Goal: Contribute content: Add original content to the website for others to see

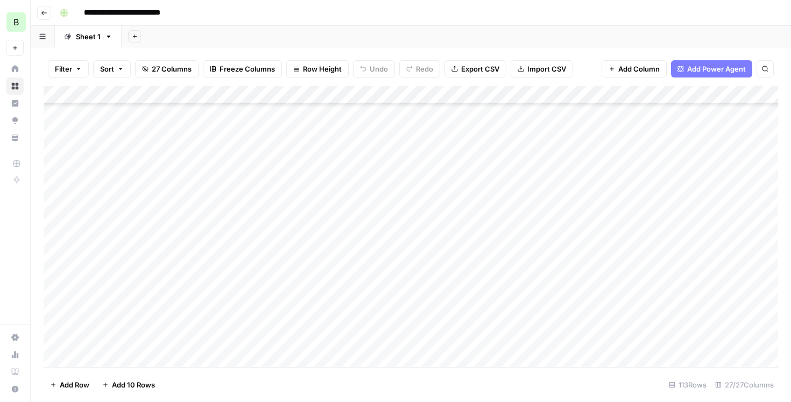
scroll to position [567, 0]
click at [173, 258] on div "Add Column" at bounding box center [411, 226] width 734 height 281
click at [279, 256] on div "Add Column" at bounding box center [411, 226] width 734 height 281
click at [442, 293] on div "Add Column" at bounding box center [411, 226] width 734 height 281
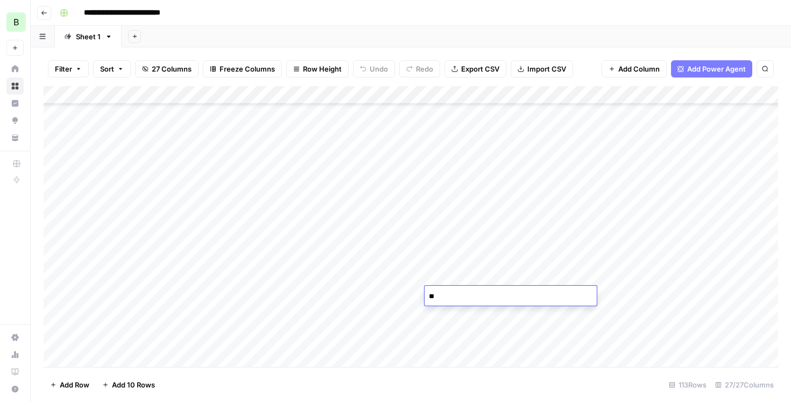
click at [442, 293] on textarea "**" at bounding box center [510, 296] width 172 height 15
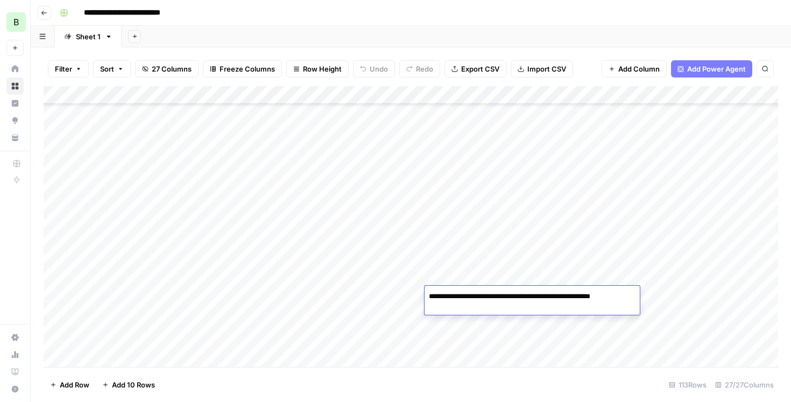
click at [442, 293] on textarea "**********" at bounding box center [525, 296] width 203 height 15
type textarea "*"
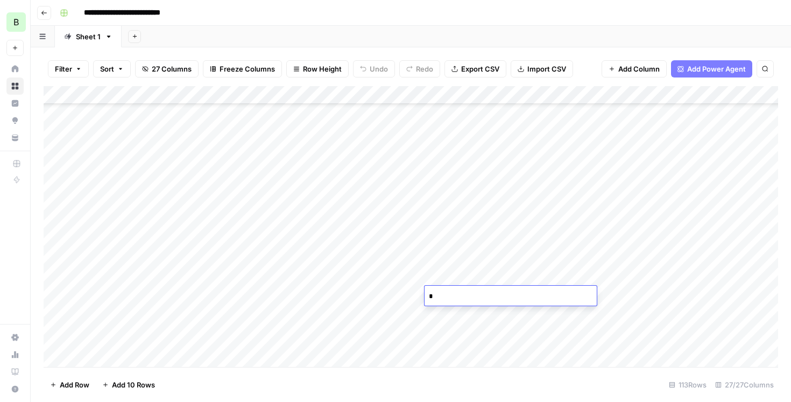
click at [444, 321] on div "Add Column" at bounding box center [411, 226] width 734 height 281
click at [283, 315] on div "Add Column" at bounding box center [411, 226] width 734 height 281
click at [246, 188] on div "Add Column" at bounding box center [411, 226] width 734 height 281
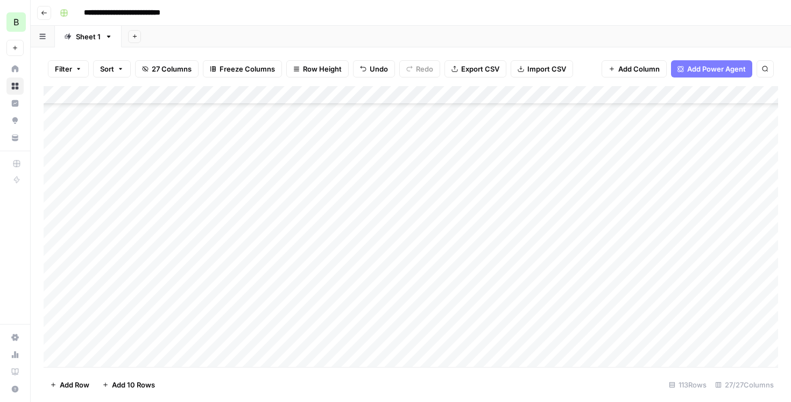
click at [284, 189] on div "Add Column" at bounding box center [411, 226] width 734 height 281
click at [282, 190] on div "Add Column" at bounding box center [411, 226] width 734 height 281
click at [280, 196] on div "Add Column" at bounding box center [411, 226] width 734 height 281
click at [478, 197] on div "Add Column" at bounding box center [411, 226] width 734 height 281
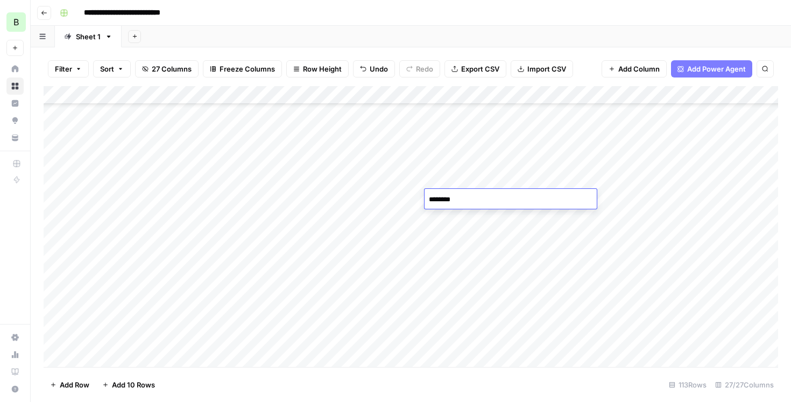
type textarea "*********"
click at [454, 217] on div "Add Column" at bounding box center [411, 226] width 734 height 281
click at [282, 216] on div "Add Column" at bounding box center [411, 226] width 734 height 281
click at [448, 218] on div "Add Column" at bounding box center [411, 226] width 734 height 281
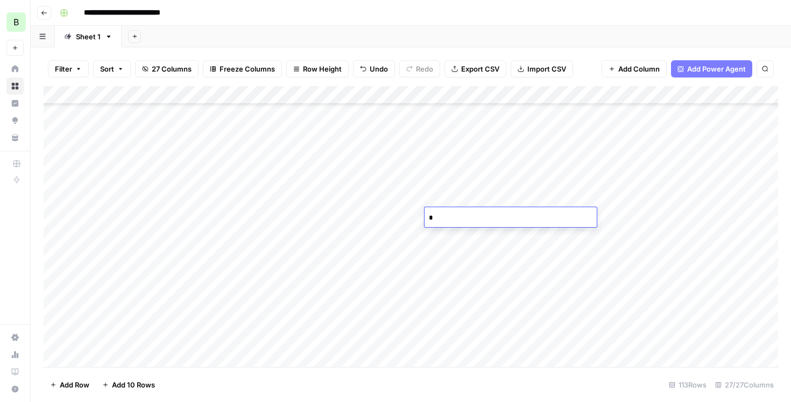
click at [448, 235] on div "Add Column" at bounding box center [411, 226] width 734 height 281
click at [284, 235] on div "Add Column" at bounding box center [411, 226] width 734 height 281
